Goal: Task Accomplishment & Management: Complete application form

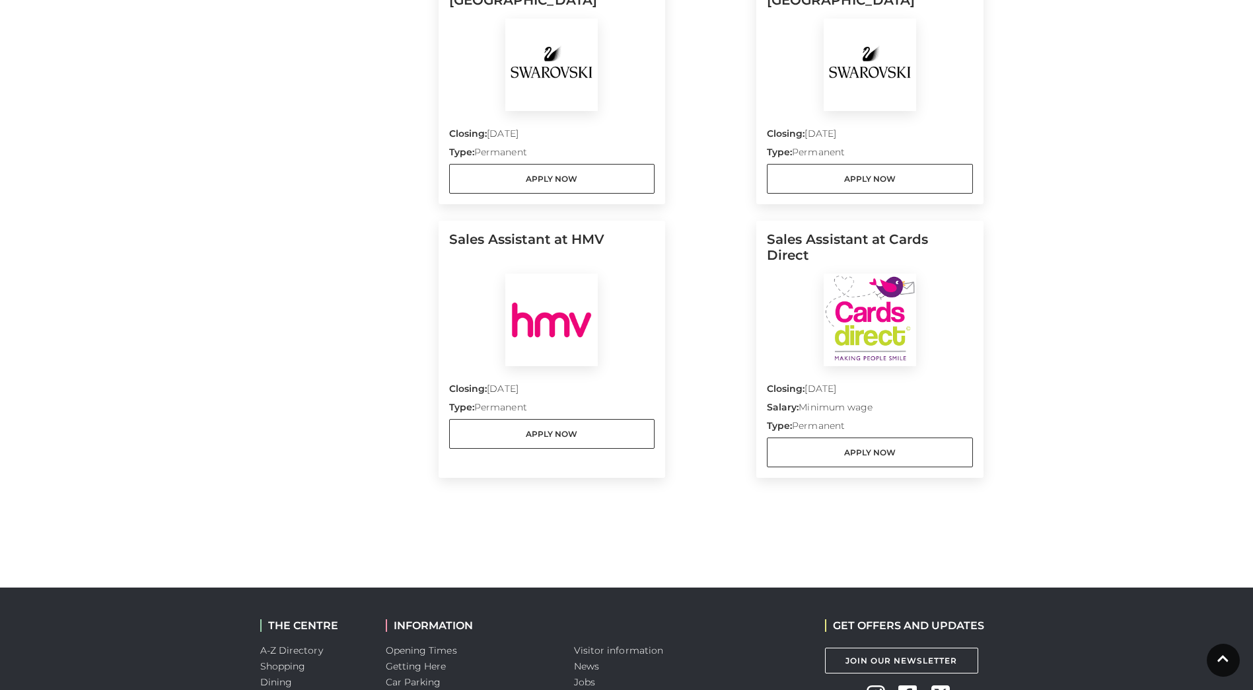
scroll to position [1367, 0]
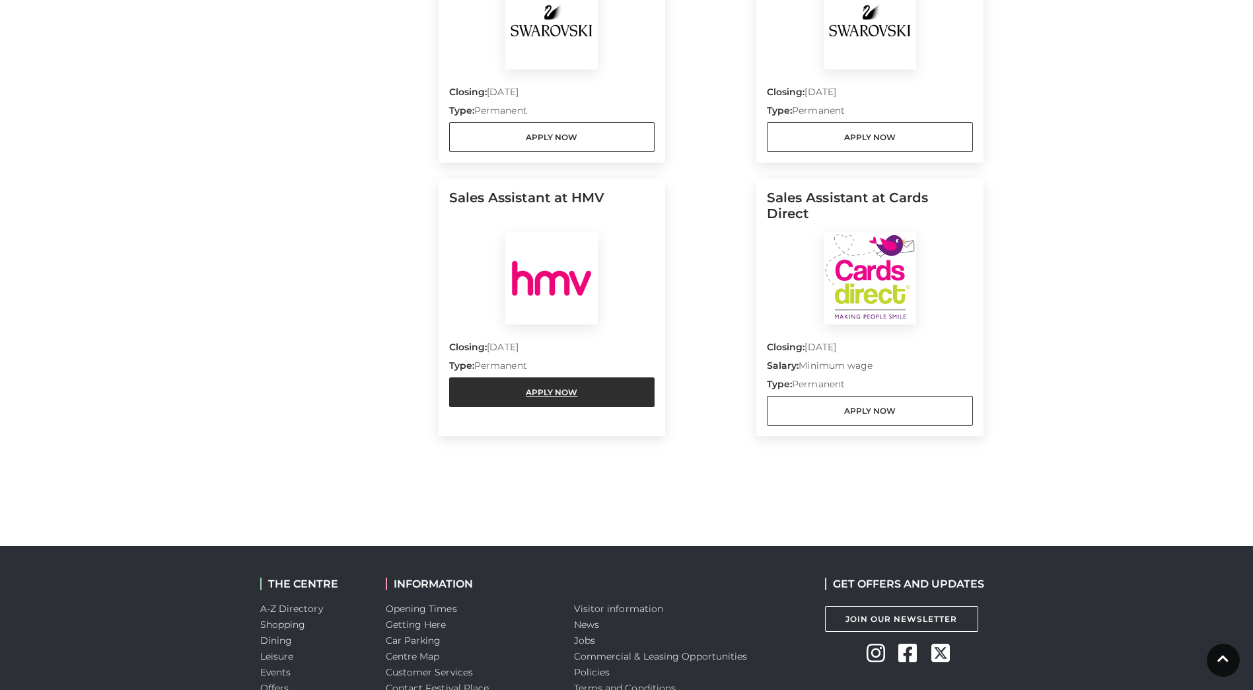
click at [543, 378] on link "Apply Now" at bounding box center [552, 392] width 206 height 30
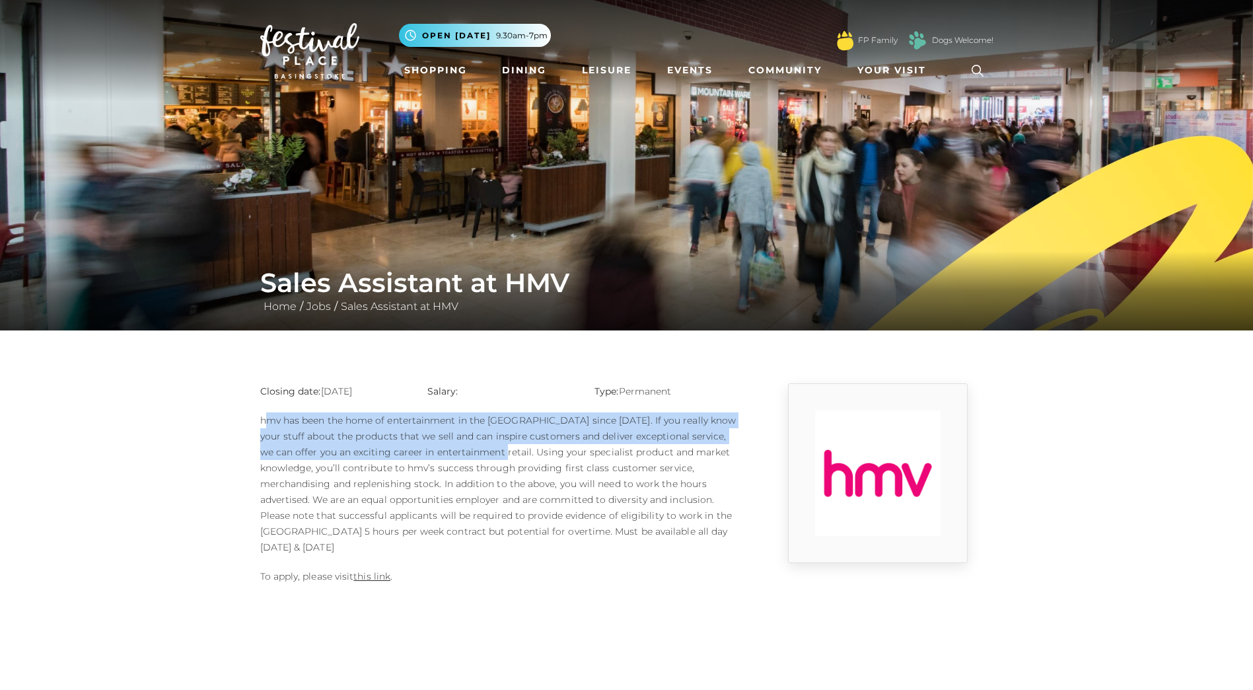
drag, startPoint x: 265, startPoint y: 415, endPoint x: 494, endPoint y: 452, distance: 232.2
click at [494, 452] on p "hmv has been the home of entertainment in the UK since 1921. If you really know…" at bounding box center [501, 483] width 482 height 143
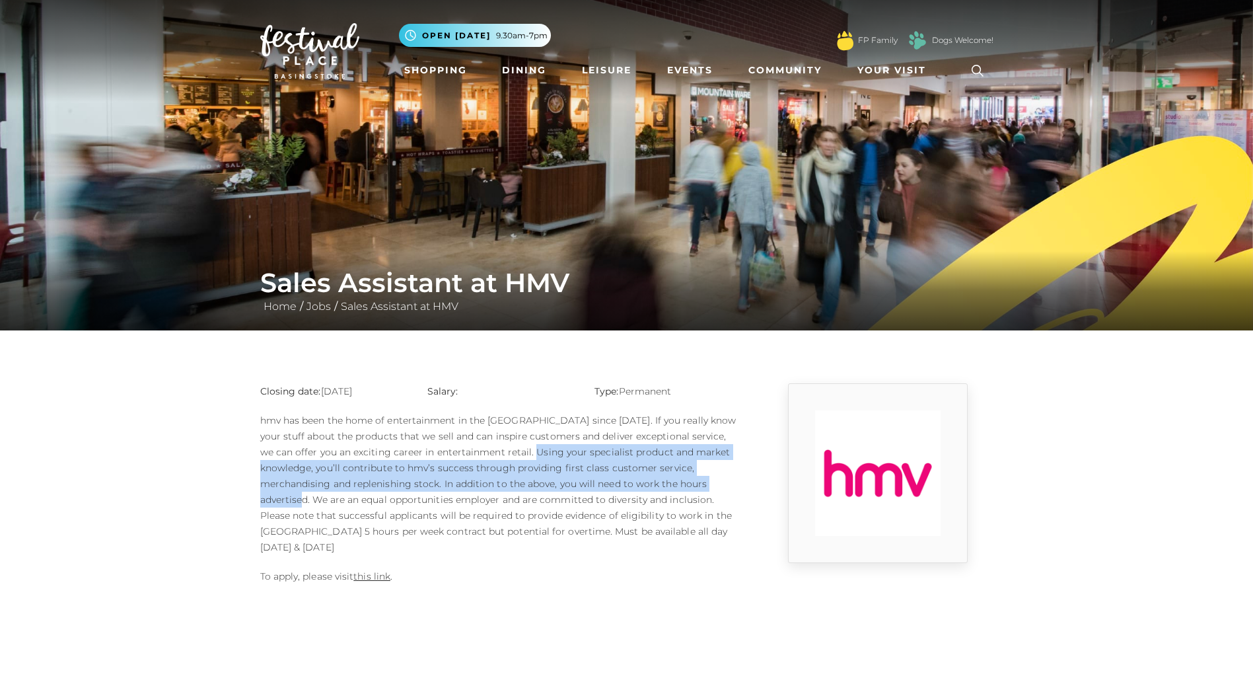
drag, startPoint x: 519, startPoint y: 448, endPoint x: 722, endPoint y: 486, distance: 206.3
click at [722, 486] on p "hmv has been the home of entertainment in the UK since 1921. If you really know…" at bounding box center [501, 483] width 482 height 143
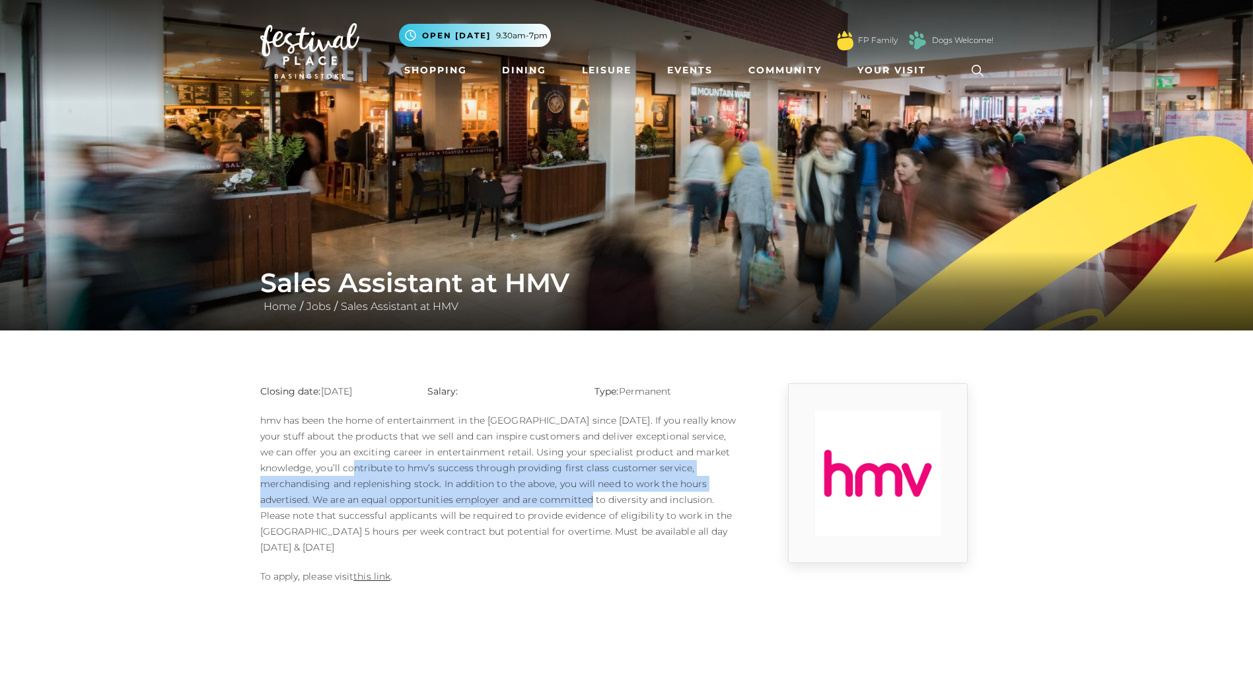
drag, startPoint x: 349, startPoint y: 475, endPoint x: 556, endPoint y: 513, distance: 210.8
click at [556, 513] on p "hmv has been the home of entertainment in the UK since 1921. If you really know…" at bounding box center [501, 483] width 482 height 143
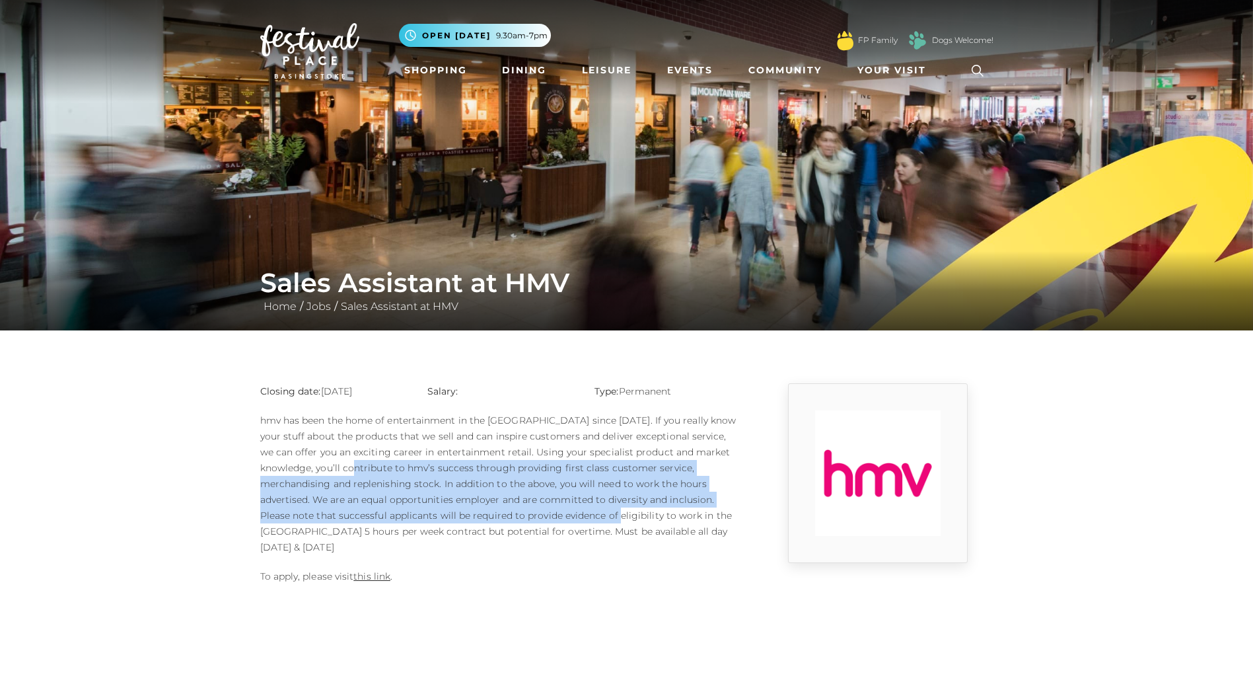
click at [556, 513] on p "hmv has been the home of entertainment in the UK since 1921. If you really know…" at bounding box center [501, 483] width 482 height 143
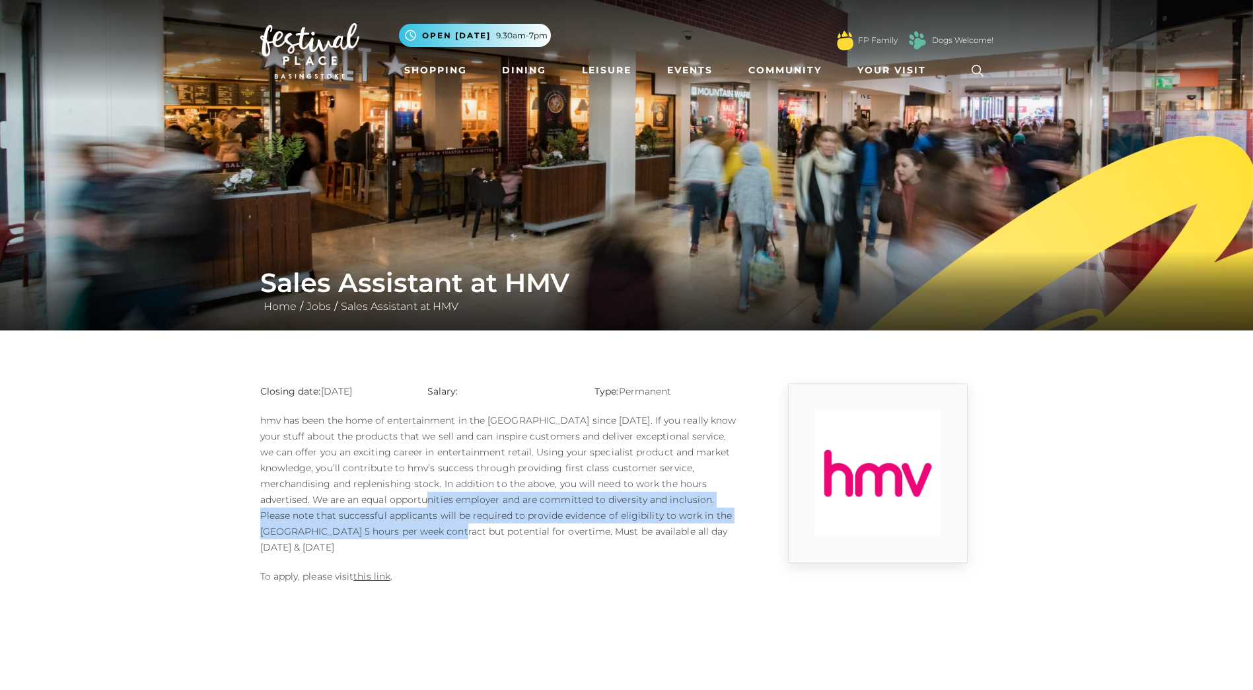
drag, startPoint x: 375, startPoint y: 507, endPoint x: 379, endPoint y: 530, distance: 24.2
click at [379, 530] on p "hmv has been the home of entertainment in the UK since 1921. If you really know…" at bounding box center [501, 483] width 482 height 143
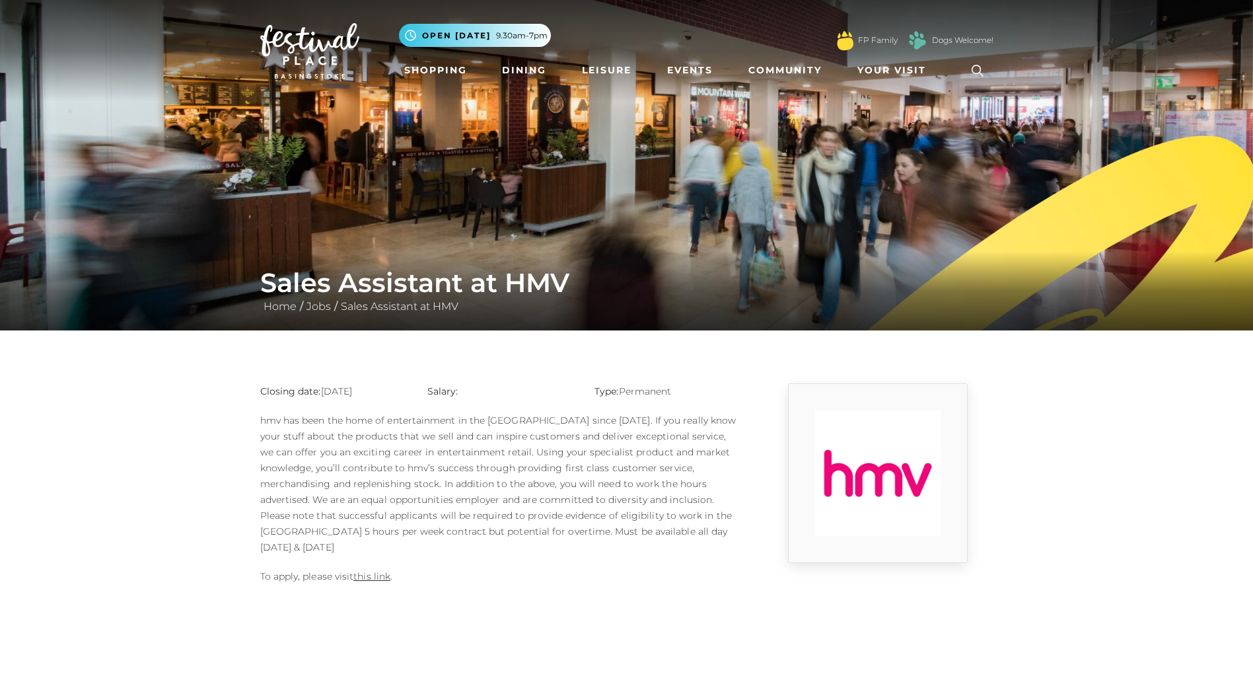
click at [379, 552] on div "Closing date: 27-08-2025 Salary: Type: Permanent To apply, please visit this li…" at bounding box center [501, 490] width 502 height 214
click at [374, 570] on link "this link" at bounding box center [371, 576] width 37 height 12
